Goal: Information Seeking & Learning: Learn about a topic

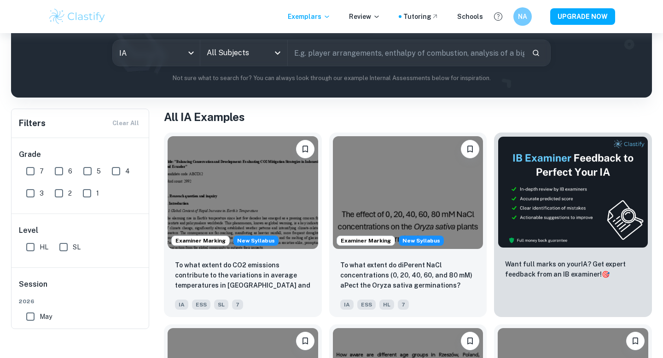
scroll to position [78, 0]
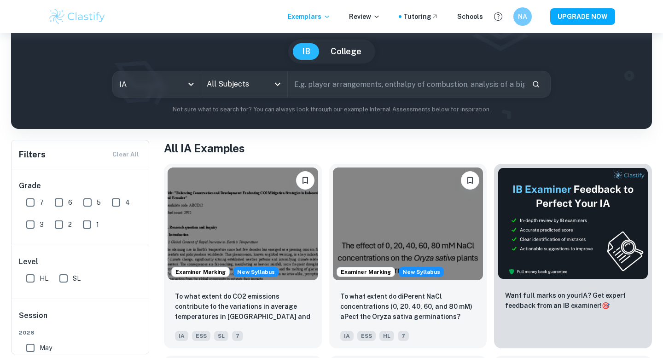
click at [232, 85] on input "All Subjects" at bounding box center [236, 83] width 65 height 17
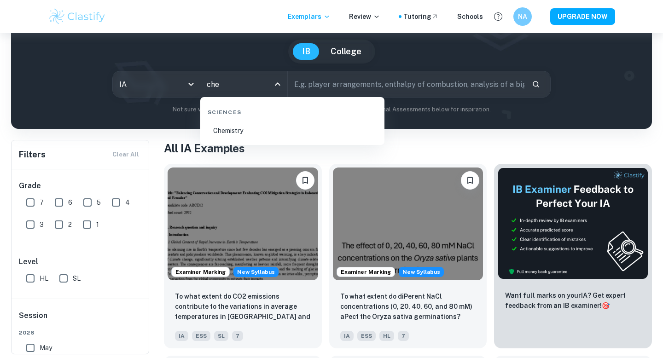
type input "chem"
click at [252, 134] on li "Chemistry" at bounding box center [292, 130] width 177 height 21
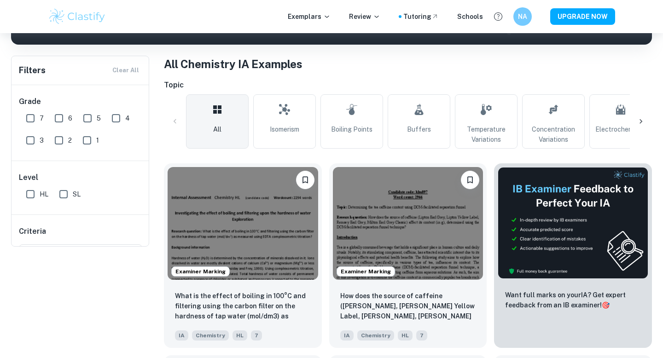
scroll to position [202, 0]
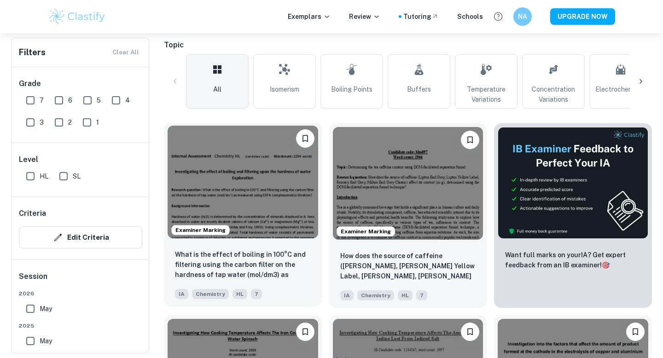
click at [260, 174] on img at bounding box center [243, 182] width 150 height 113
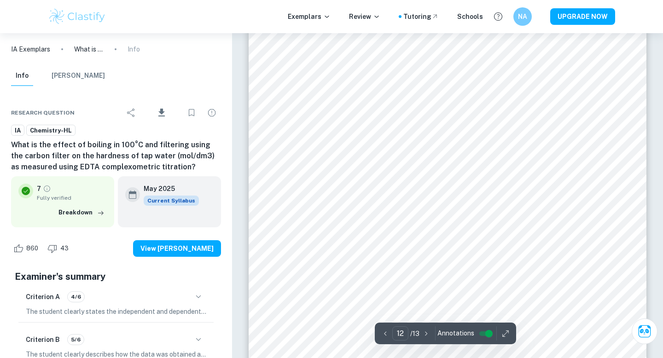
scroll to position [6653, 0]
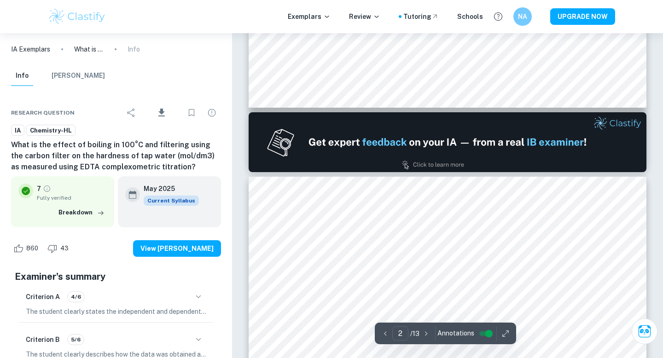
type input "1"
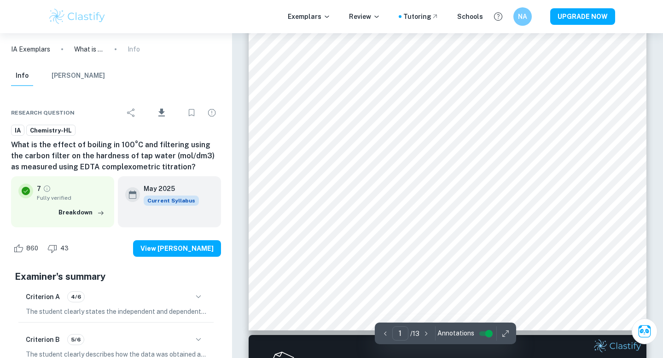
scroll to position [275, 0]
